Goal: Navigation & Orientation: Find specific page/section

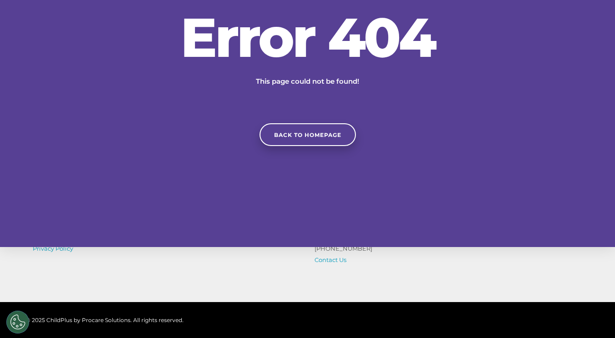
scroll to position [208, 0]
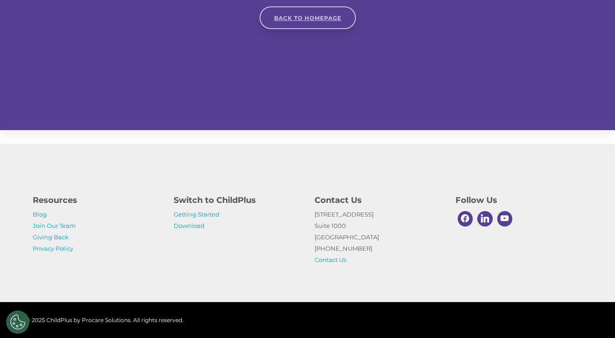
click at [320, 21] on link "Back to homepage" at bounding box center [307, 17] width 96 height 23
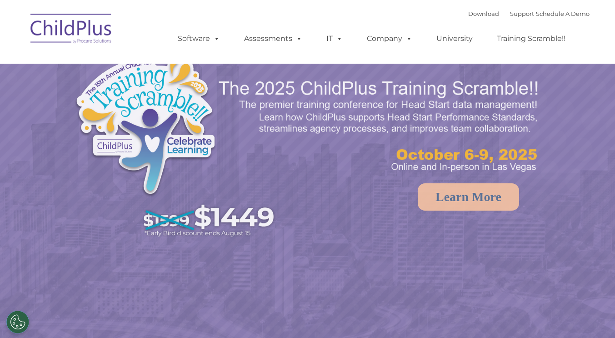
select select "MEDIUM"
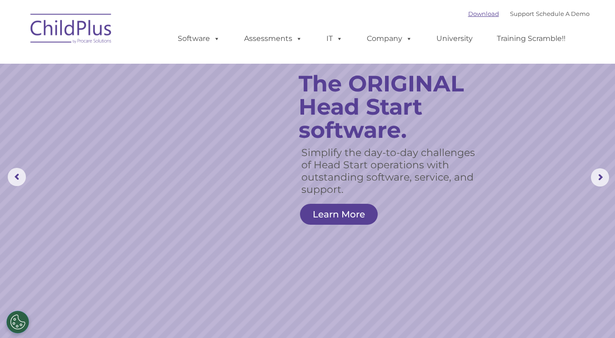
click at [476, 16] on link "Download" at bounding box center [483, 13] width 31 height 7
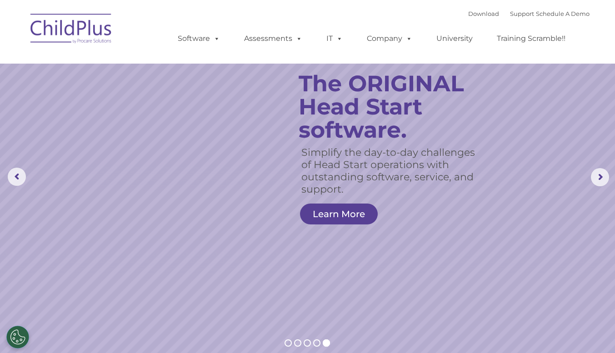
click at [368, 174] on rs-layer "Simplify the day-to-day challenges of Head Start operations with outstanding so…" at bounding box center [391, 170] width 180 height 49
click at [354, 210] on link "Learn More" at bounding box center [339, 214] width 78 height 21
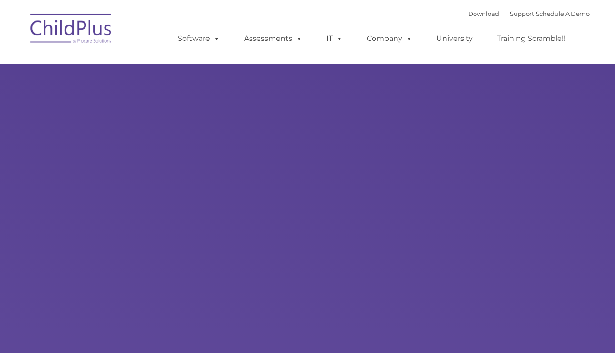
type input ""
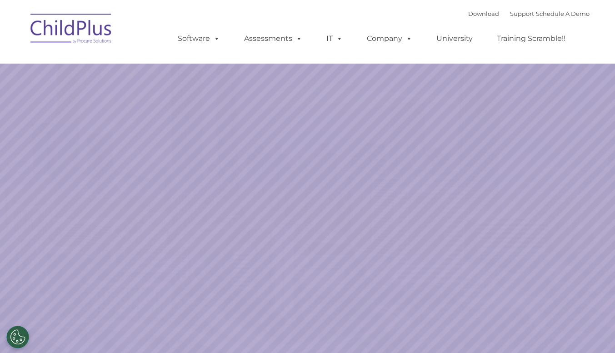
select select "MEDIUM"
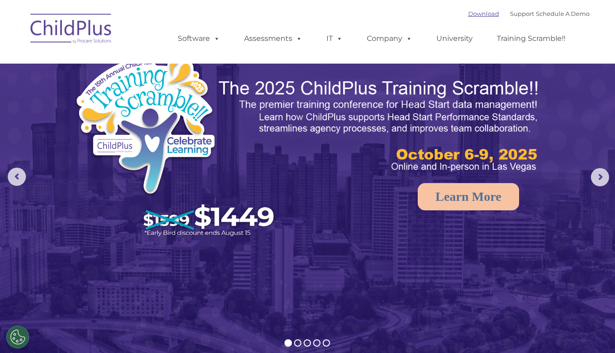
click at [468, 16] on link "Download" at bounding box center [483, 13] width 31 height 7
